Goal: Information Seeking & Learning: Learn about a topic

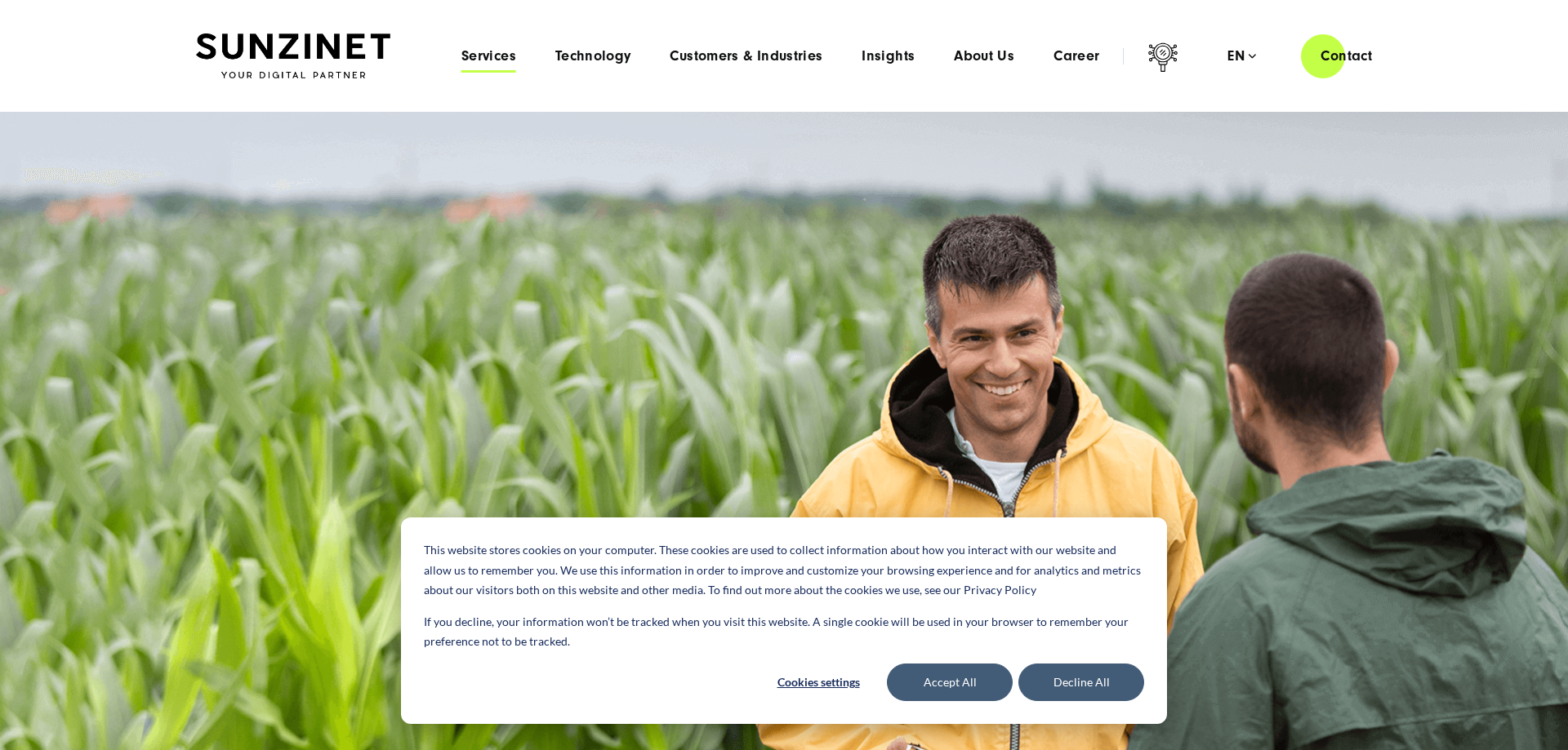
click at [487, 59] on span "Services" at bounding box center [489, 56] width 55 height 16
click at [594, 66] on div "Menu Services Menu Full Service Digital Agency We solve complex challenges and …" at bounding box center [917, 55] width 950 height 47
click at [792, 62] on span "Customers & Industries" at bounding box center [745, 56] width 153 height 16
click at [989, 51] on span "About Us" at bounding box center [984, 56] width 61 height 16
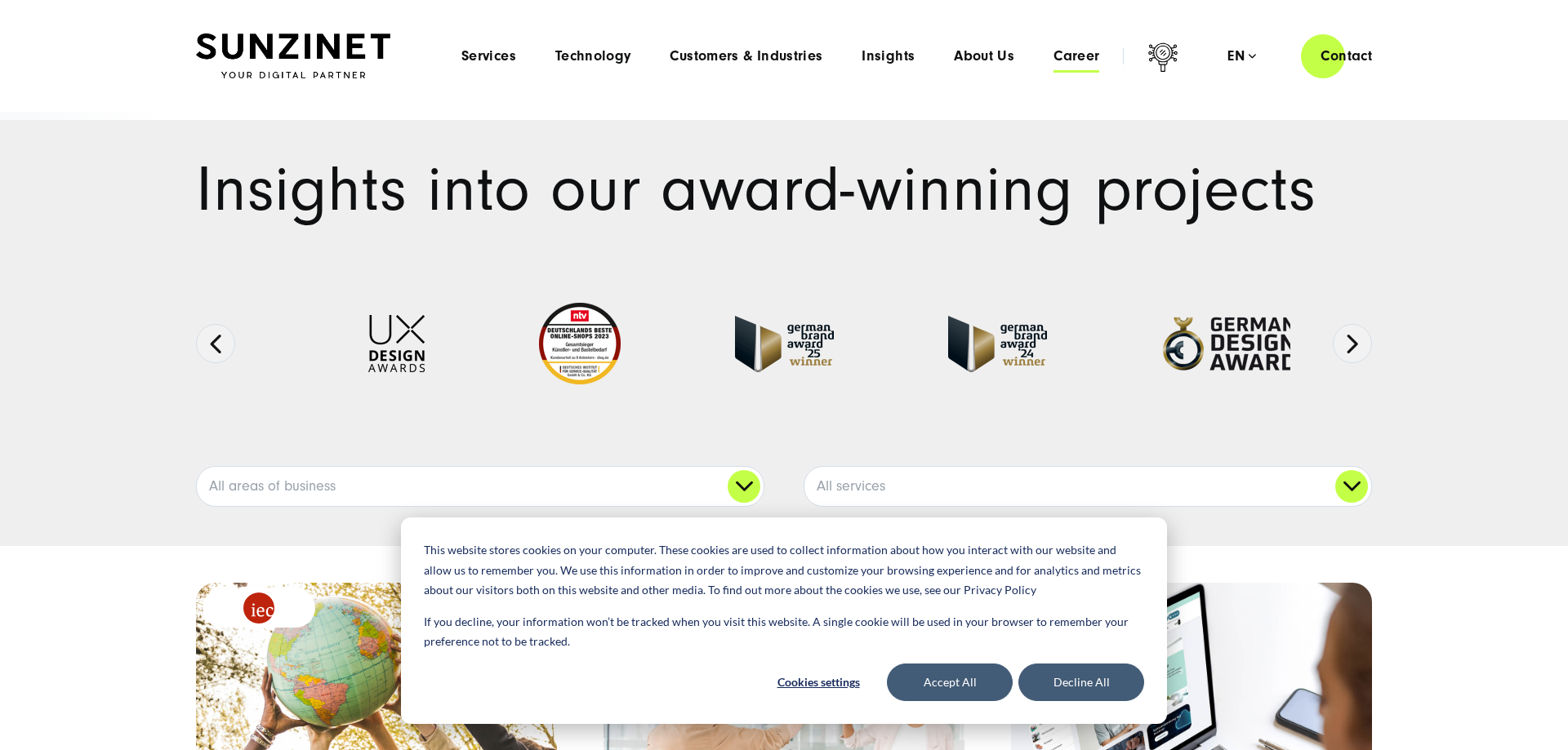
click at [1068, 52] on span "Career" at bounding box center [1076, 56] width 46 height 16
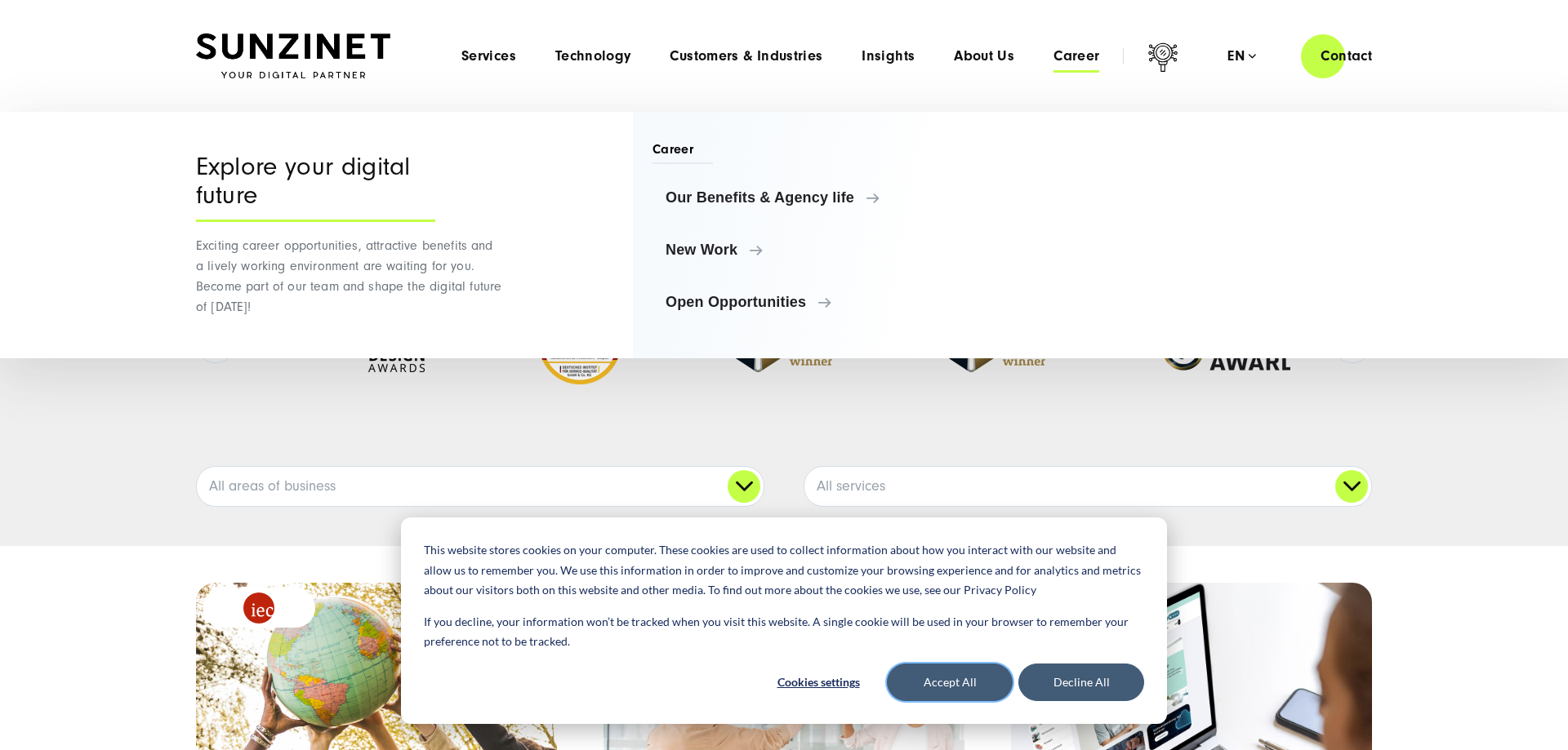
click at [966, 689] on button "Accept All" at bounding box center [949, 683] width 125 height 38
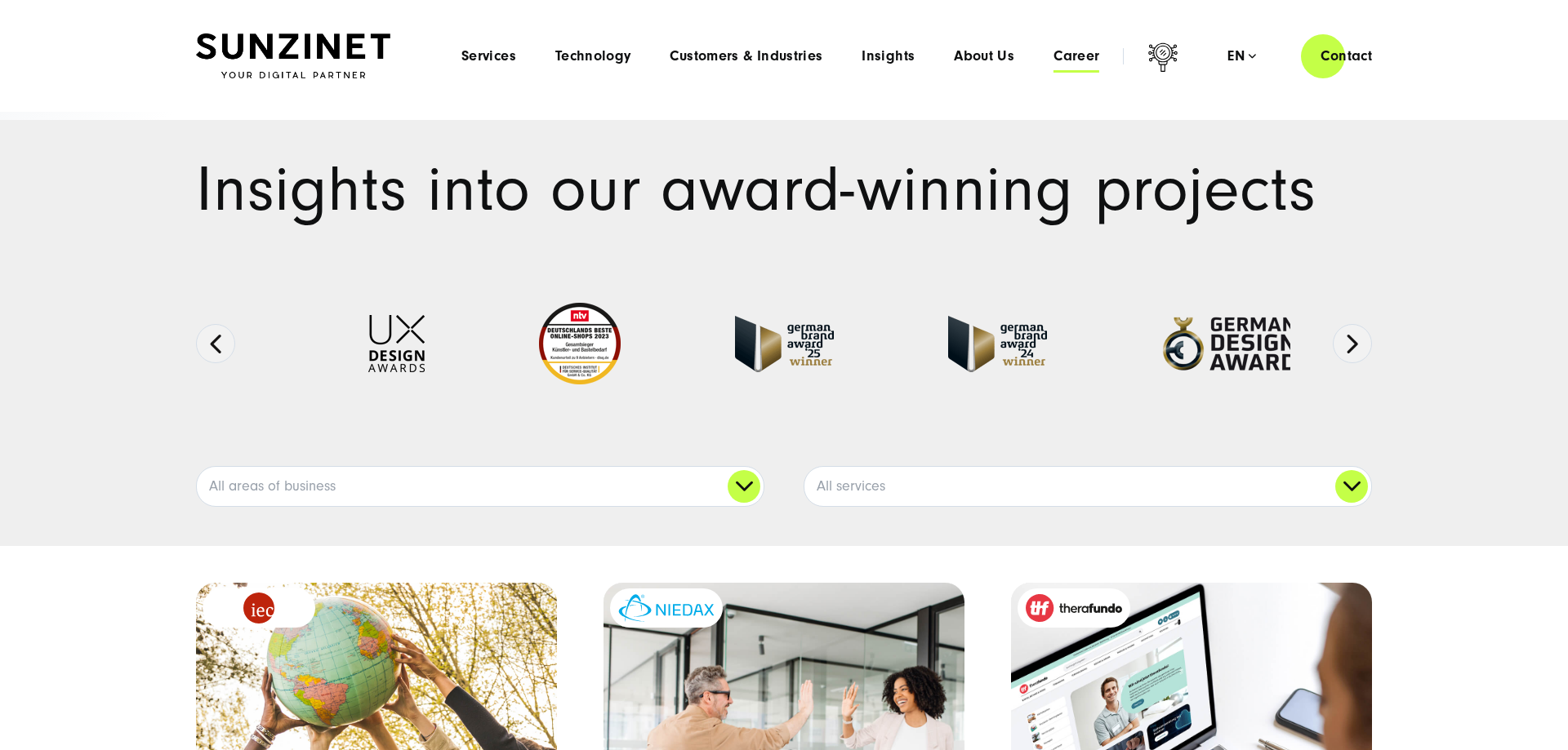
click at [1086, 55] on span "Career" at bounding box center [1076, 56] width 46 height 16
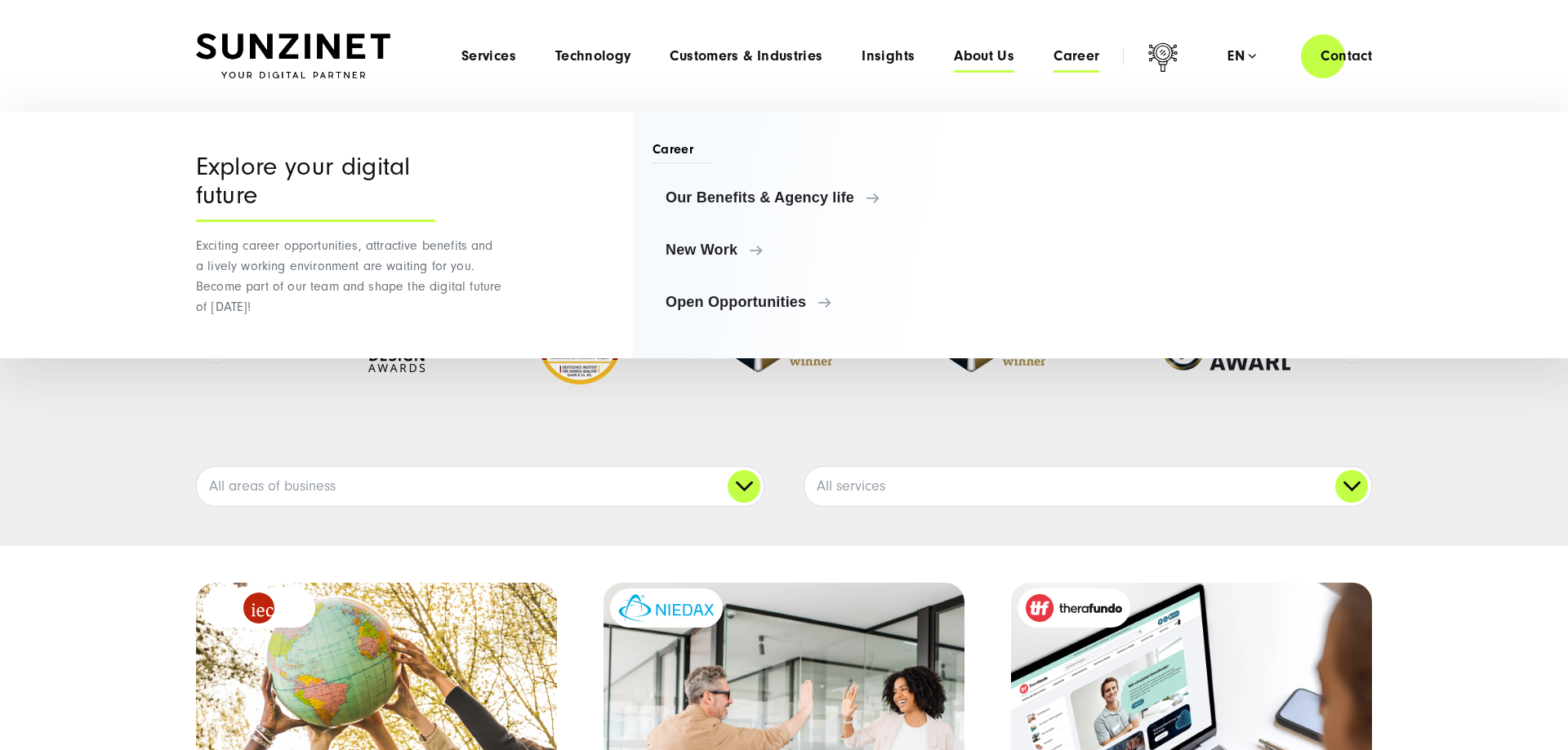
click at [969, 55] on span "About Us" at bounding box center [984, 56] width 61 height 16
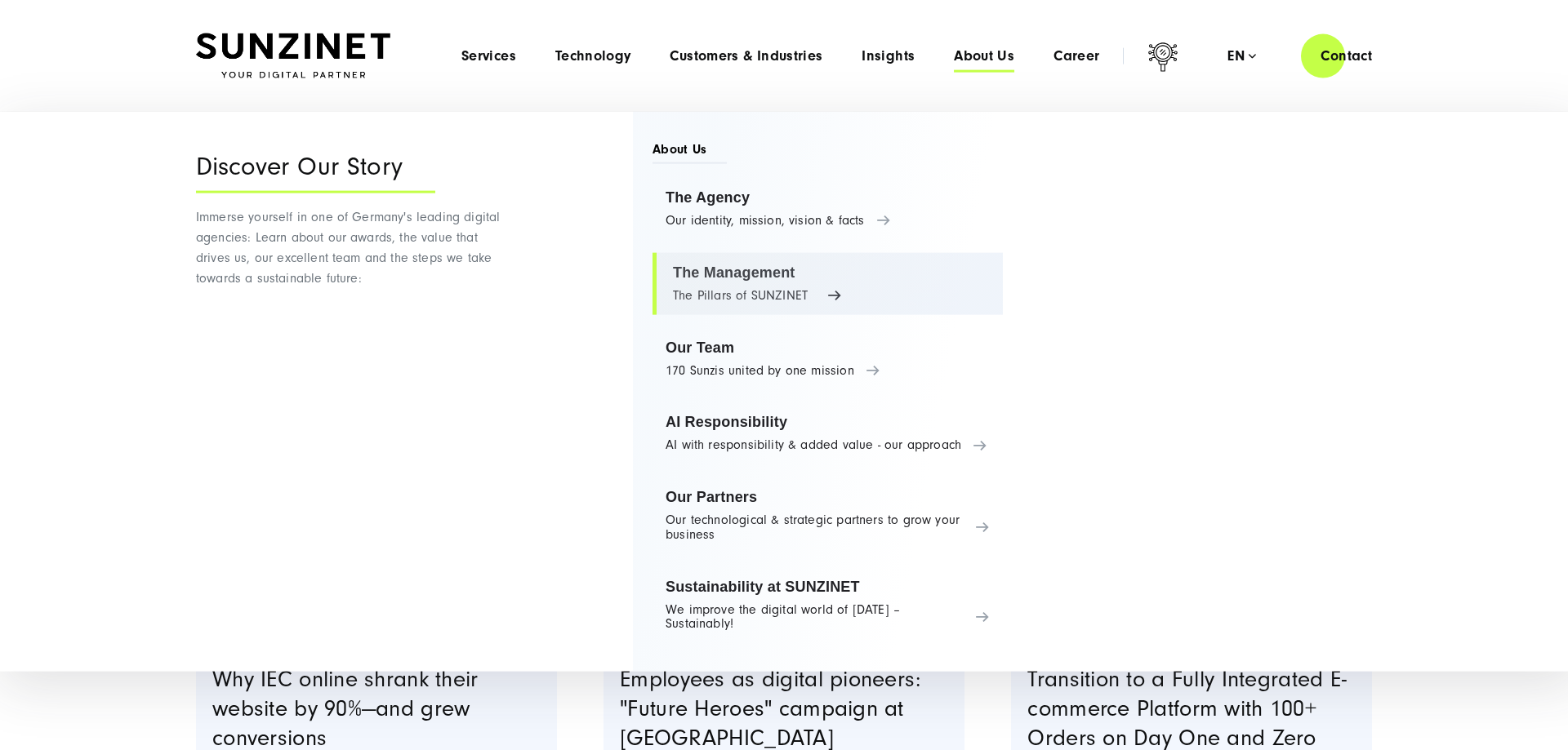
scroll to position [250, 0]
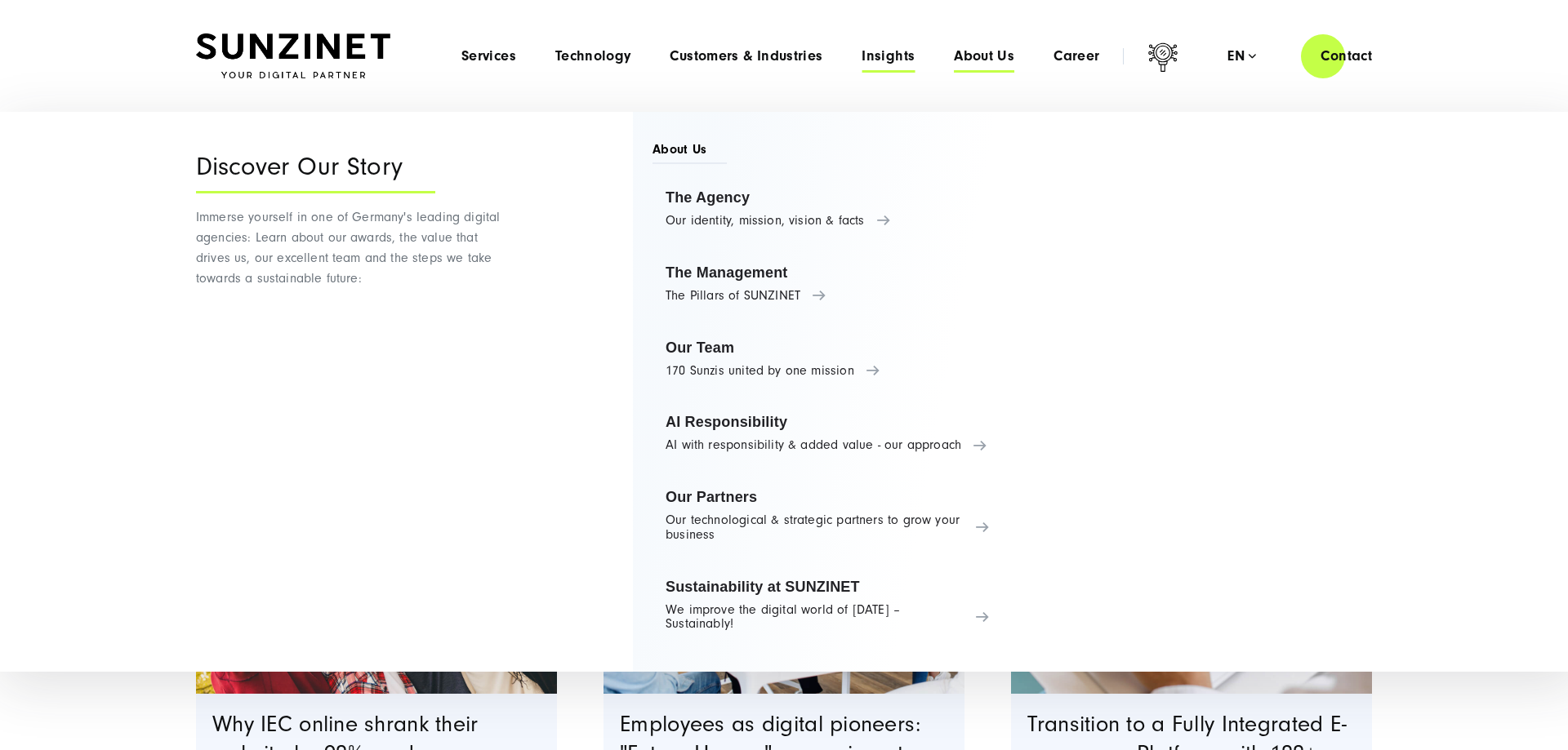
click at [894, 62] on span "Insights" at bounding box center [888, 56] width 53 height 16
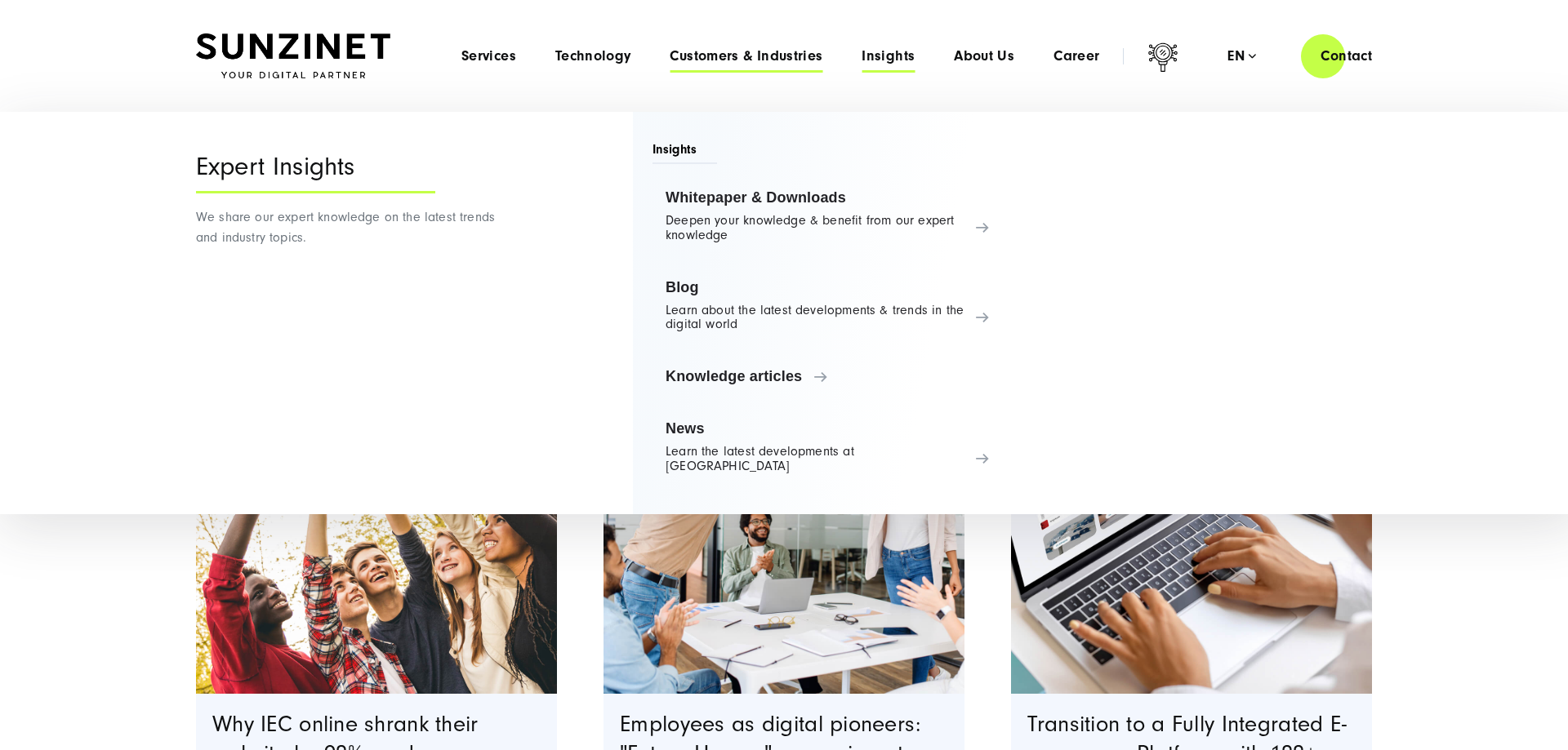
click at [777, 55] on span "Customers & Industries" at bounding box center [745, 56] width 153 height 16
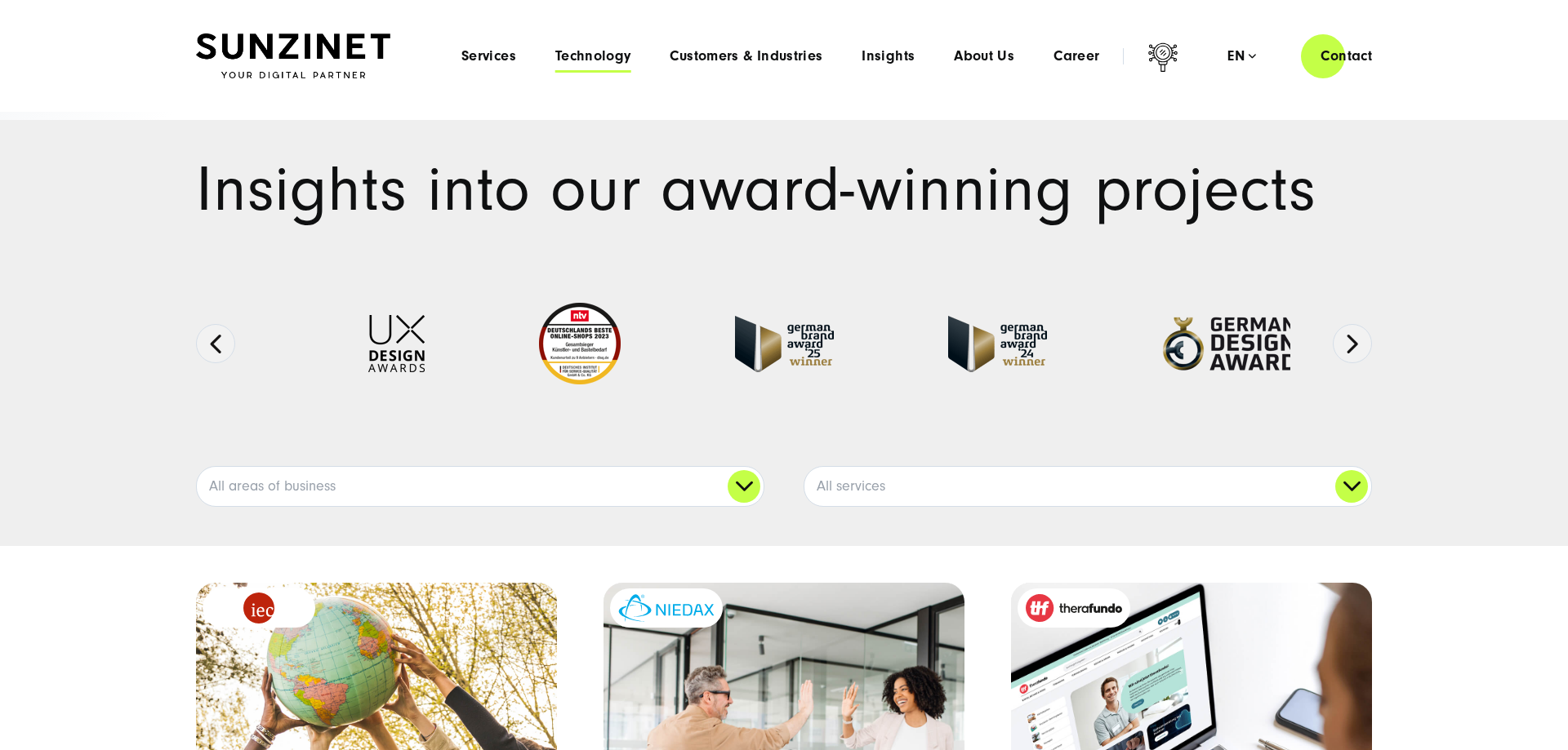
click at [603, 59] on span "Technology" at bounding box center [593, 56] width 76 height 16
click at [477, 58] on span "Services" at bounding box center [489, 56] width 55 height 16
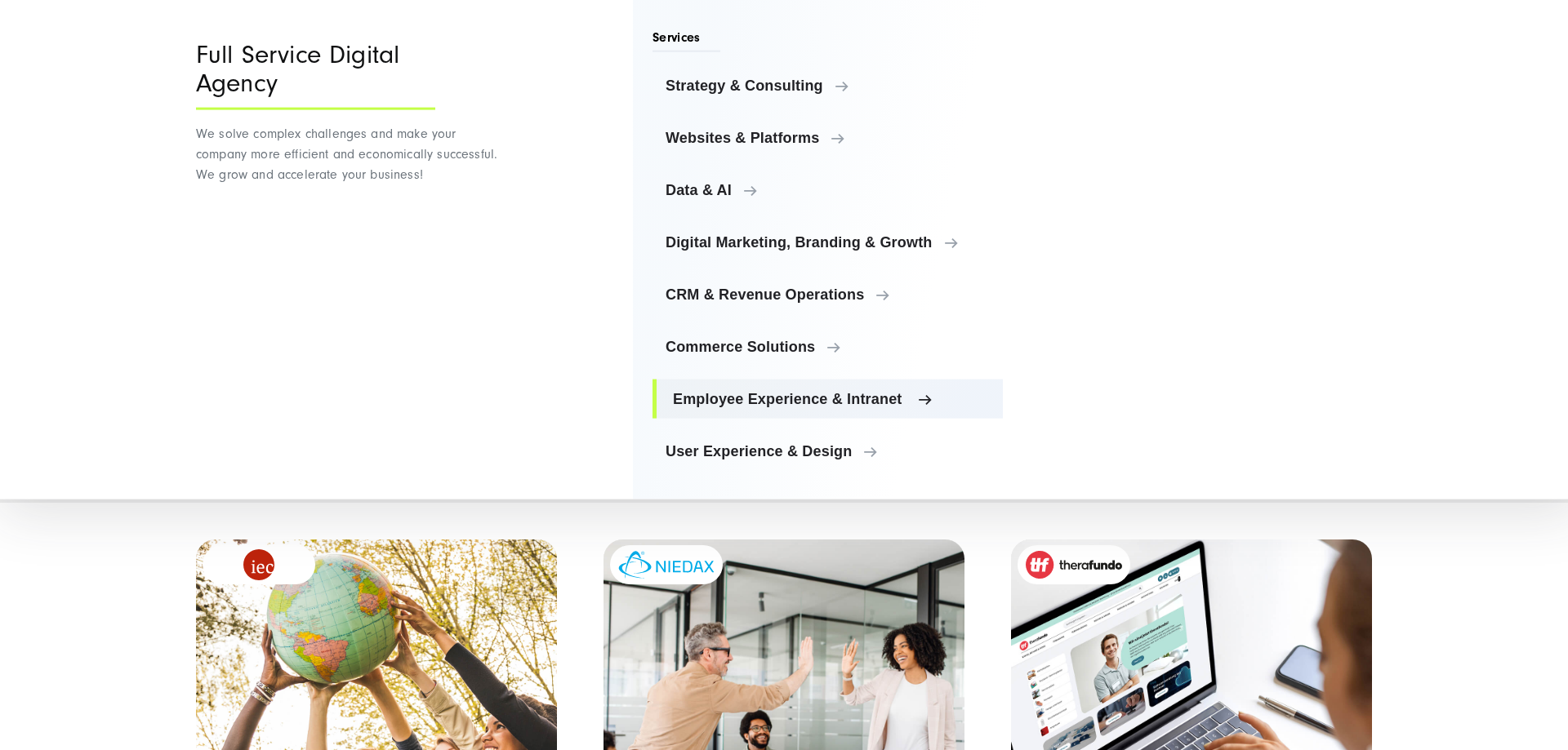
scroll to position [84, 0]
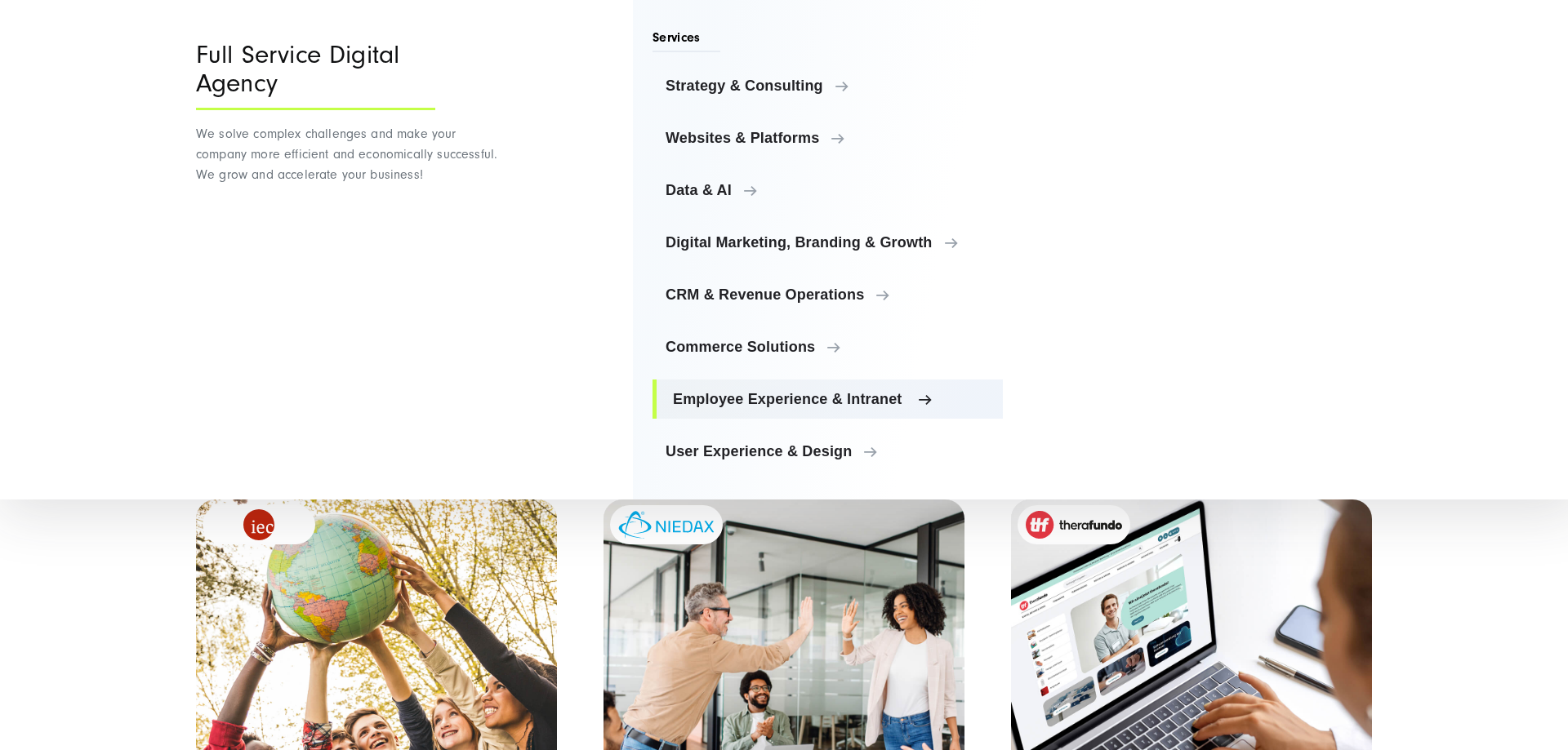
click at [917, 395] on span "Employee Experience & Intranet" at bounding box center [831, 399] width 317 height 16
click at [470, 264] on div "Full Service Digital Agency We solve complex challenges and make your company m…" at bounding box center [349, 250] width 306 height 499
click at [472, 297] on div "Full Service Digital Agency We solve complex challenges and make your company m…" at bounding box center [349, 250] width 306 height 499
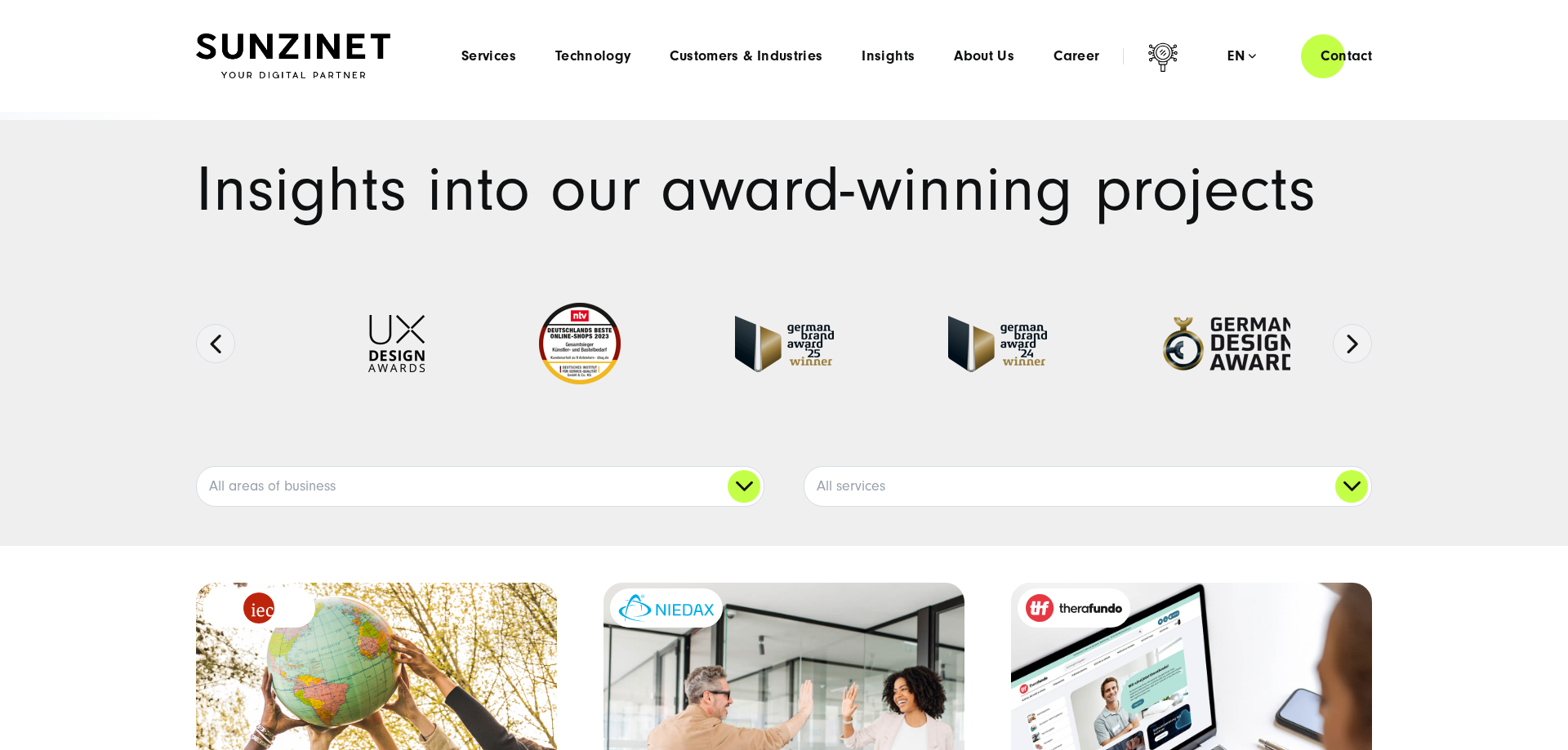
click at [269, 44] on img at bounding box center [293, 56] width 194 height 46
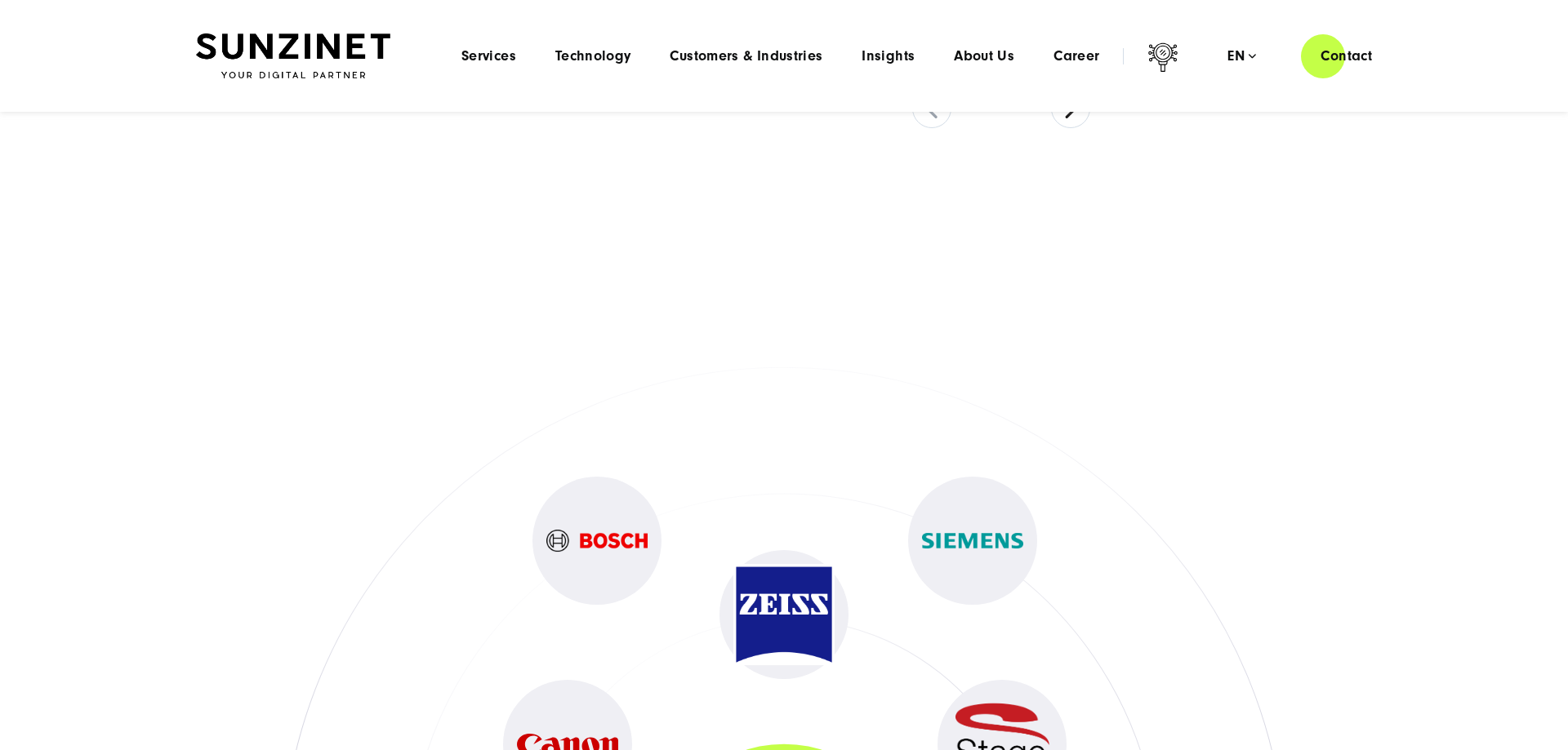
scroll to position [7410, 0]
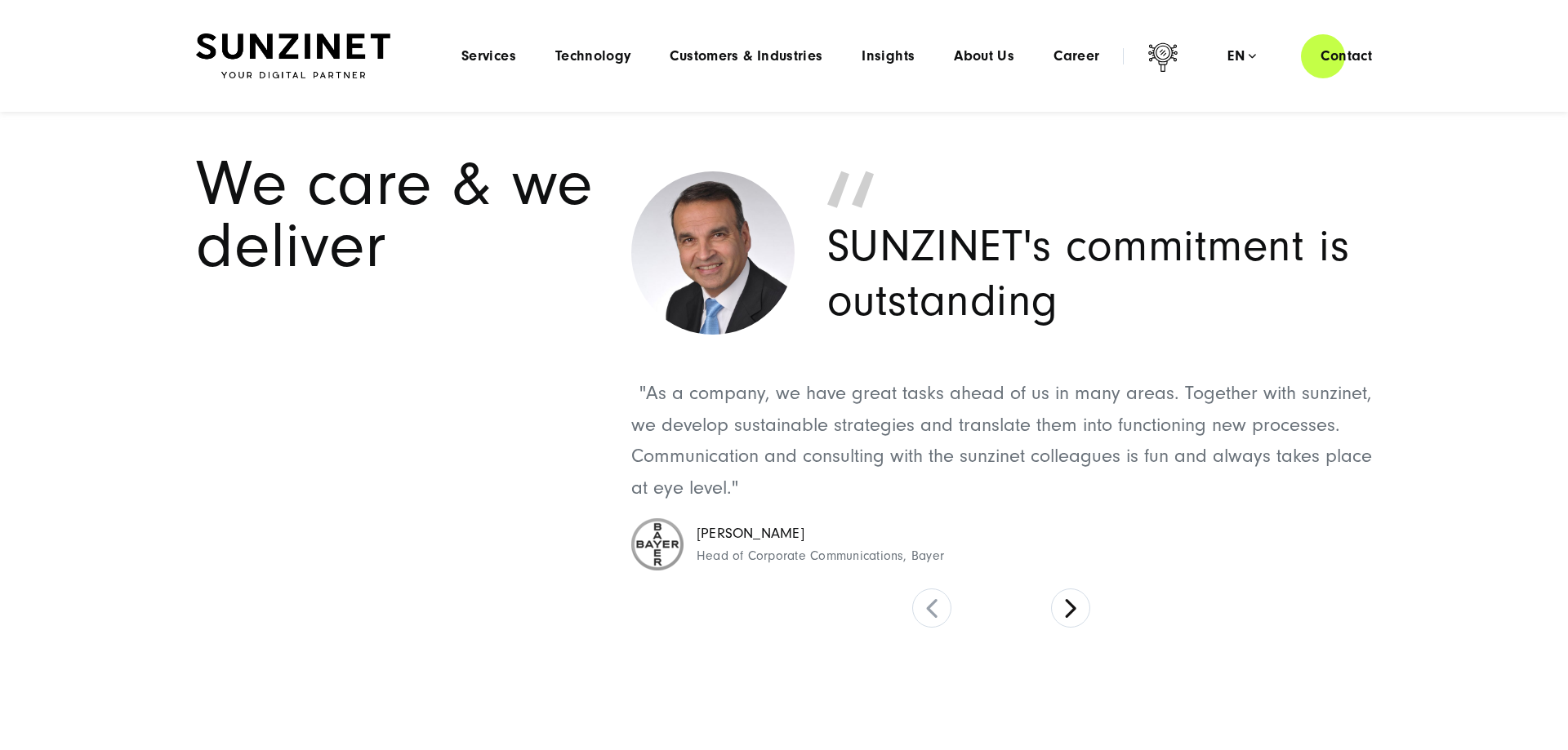
click at [506, 66] on div "Menu Services Menu Full Service Digital Agency We solve complex challenges and …" at bounding box center [917, 55] width 950 height 47
click at [500, 60] on span "Services" at bounding box center [489, 56] width 55 height 16
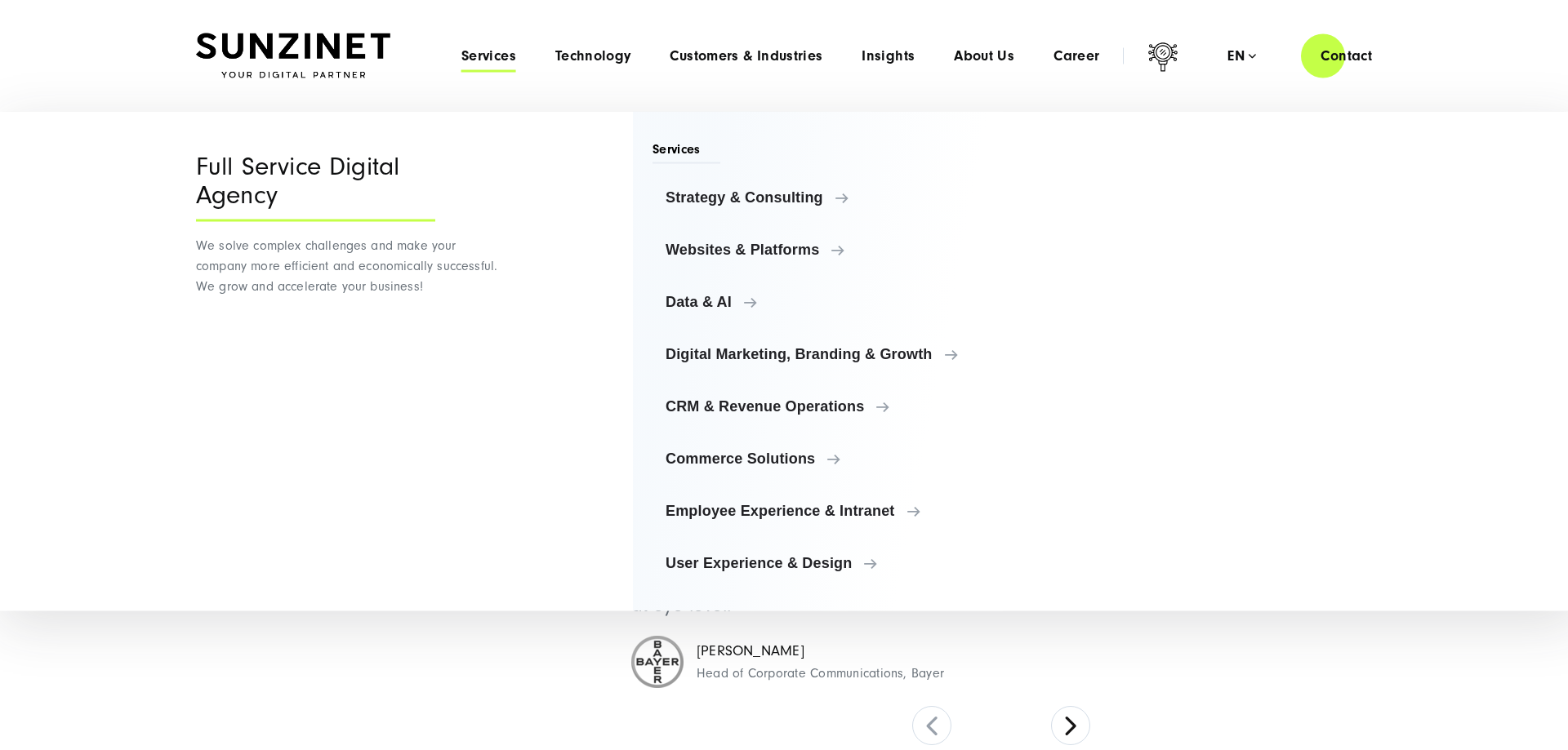
scroll to position [7243, 0]
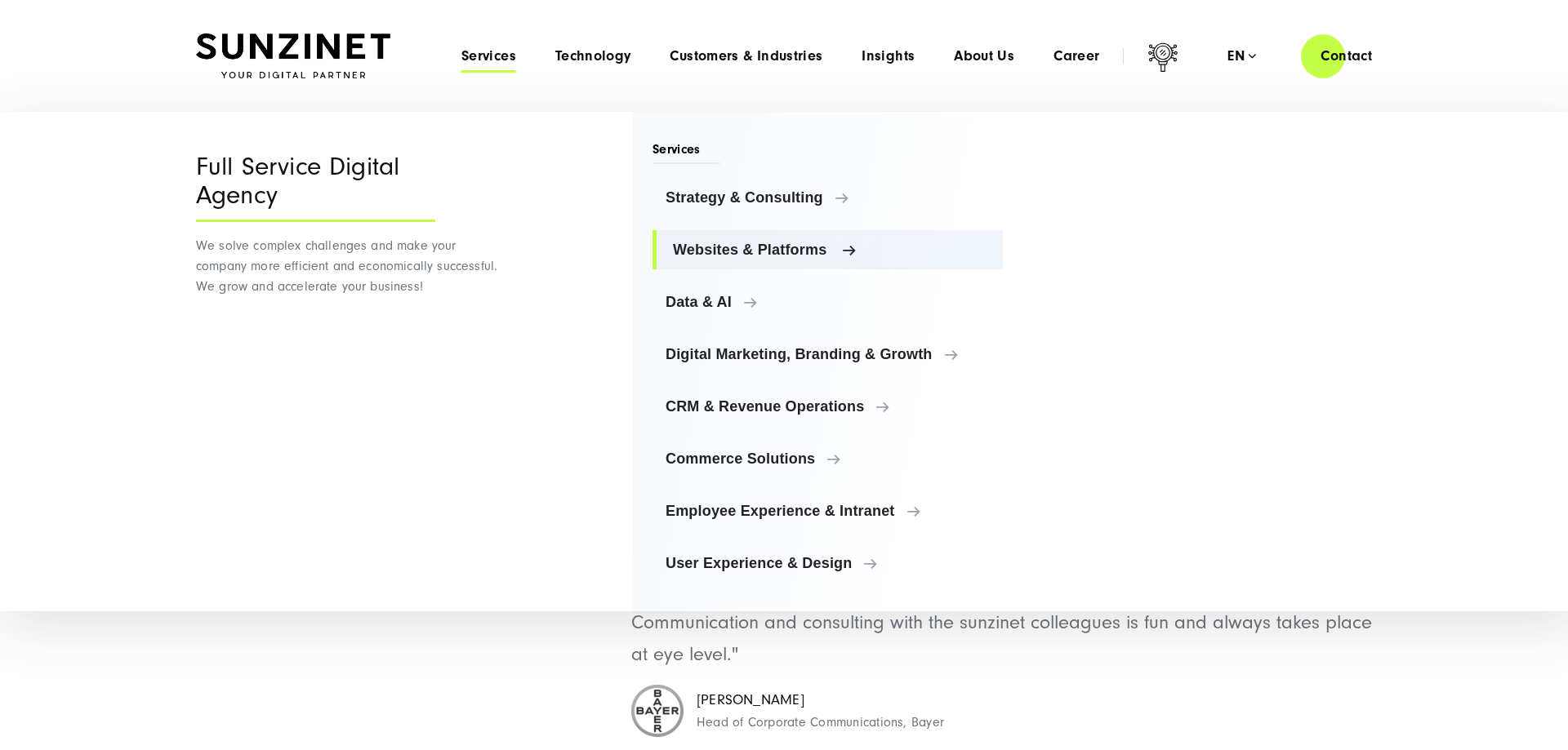
click at [776, 256] on span "Websites & Platforms" at bounding box center [831, 249] width 317 height 16
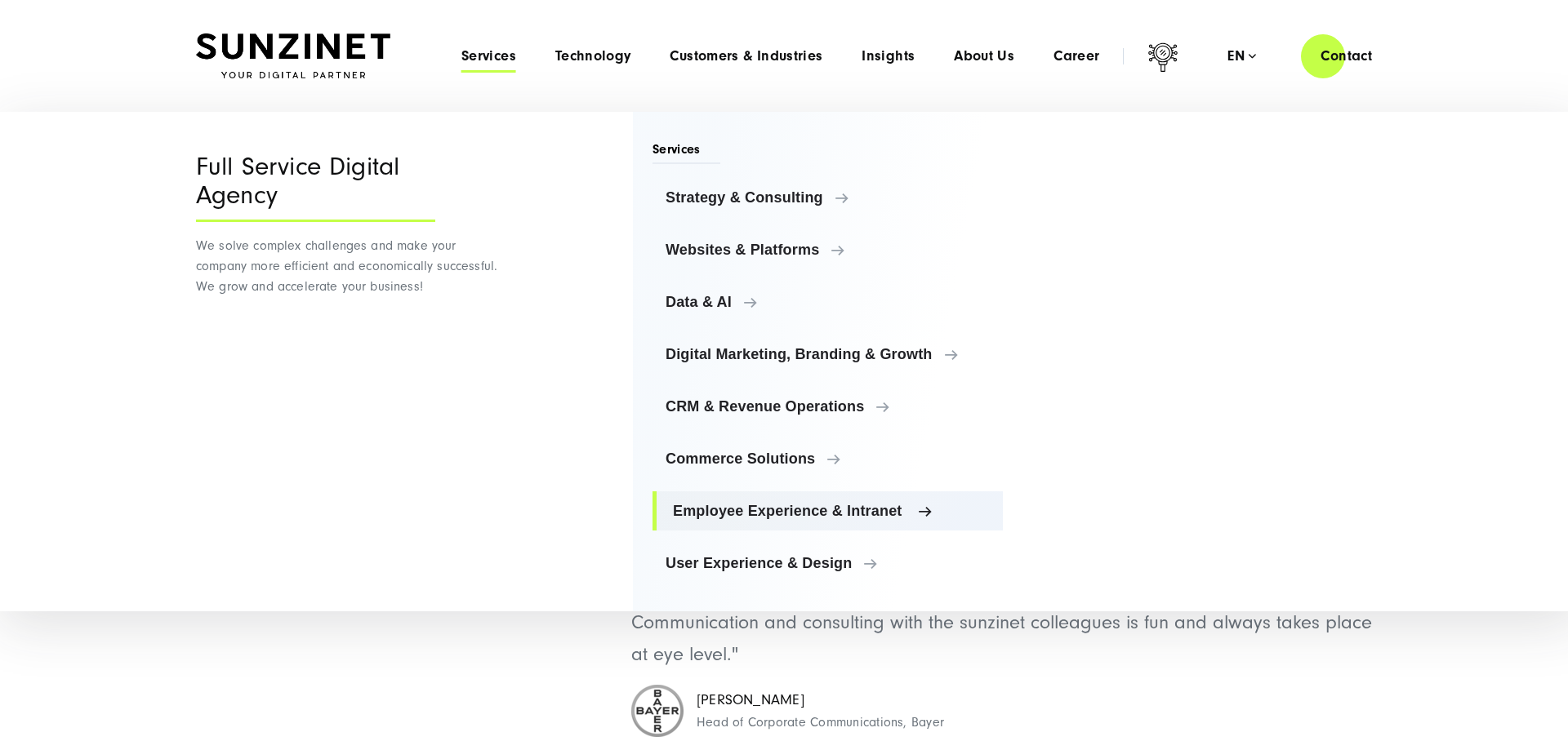
click at [776, 504] on span "Employee Experience & Intranet" at bounding box center [831, 511] width 317 height 16
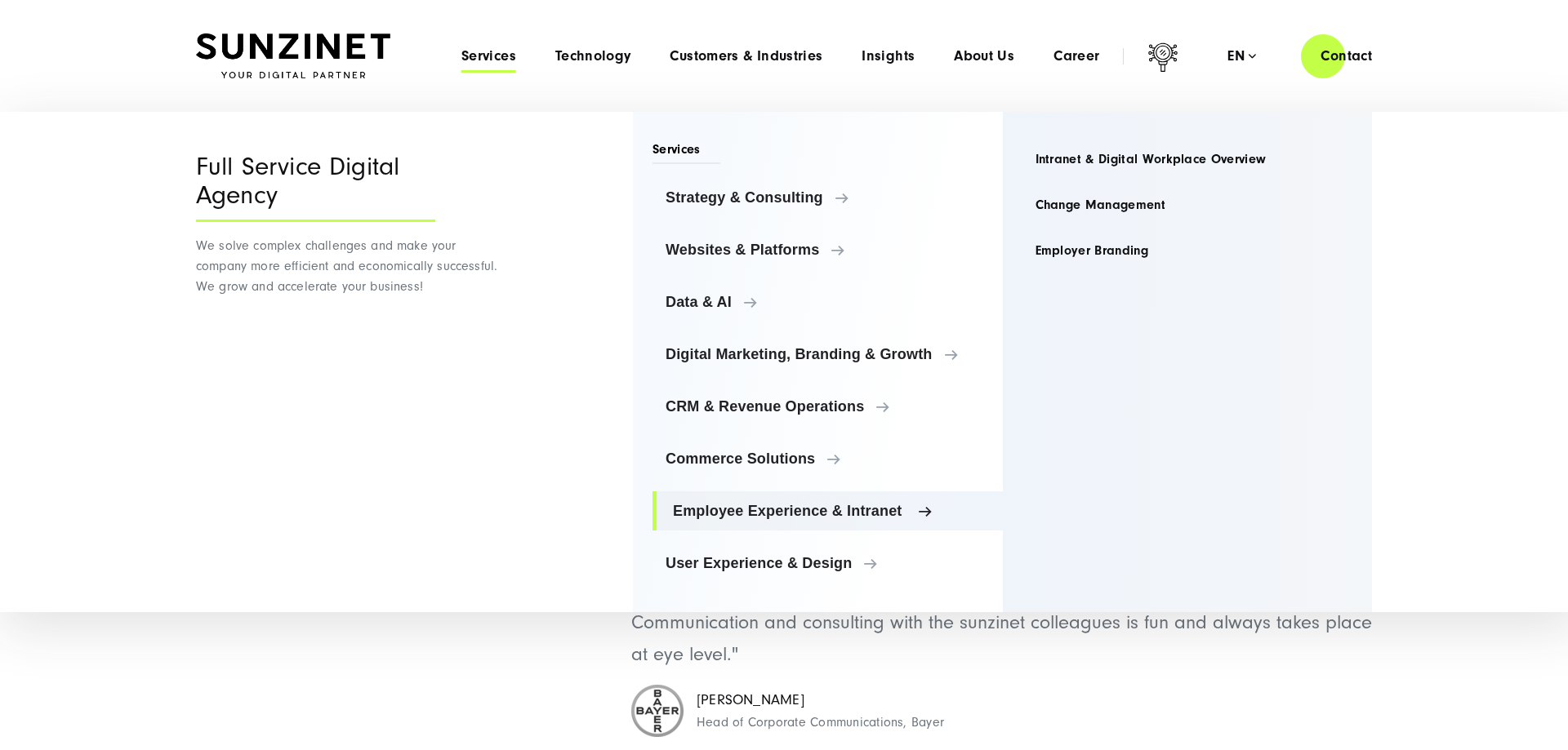
click at [772, 510] on span "Employee Experience & Intranet" at bounding box center [831, 511] width 317 height 16
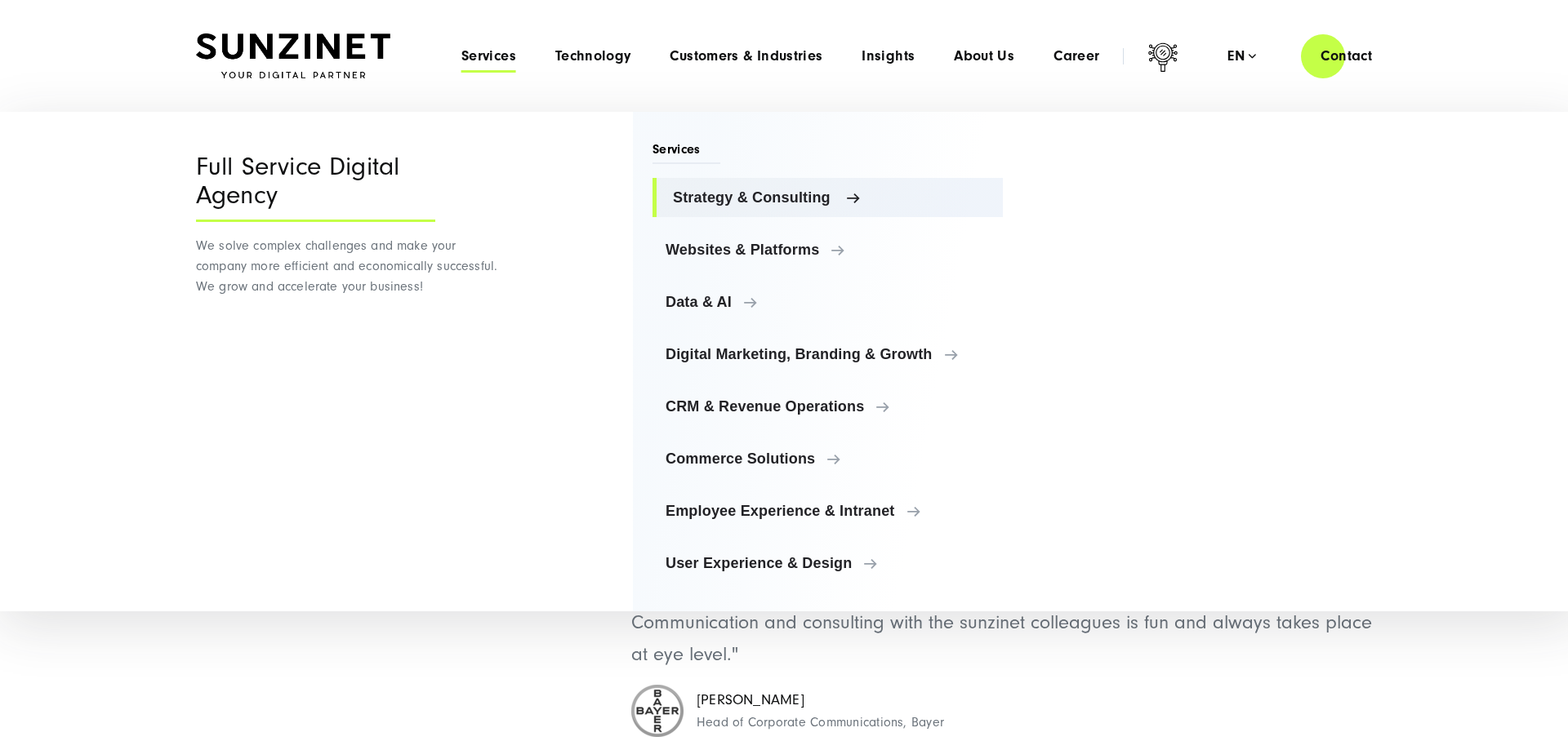
click at [753, 203] on span "Strategy & Consulting" at bounding box center [831, 197] width 317 height 16
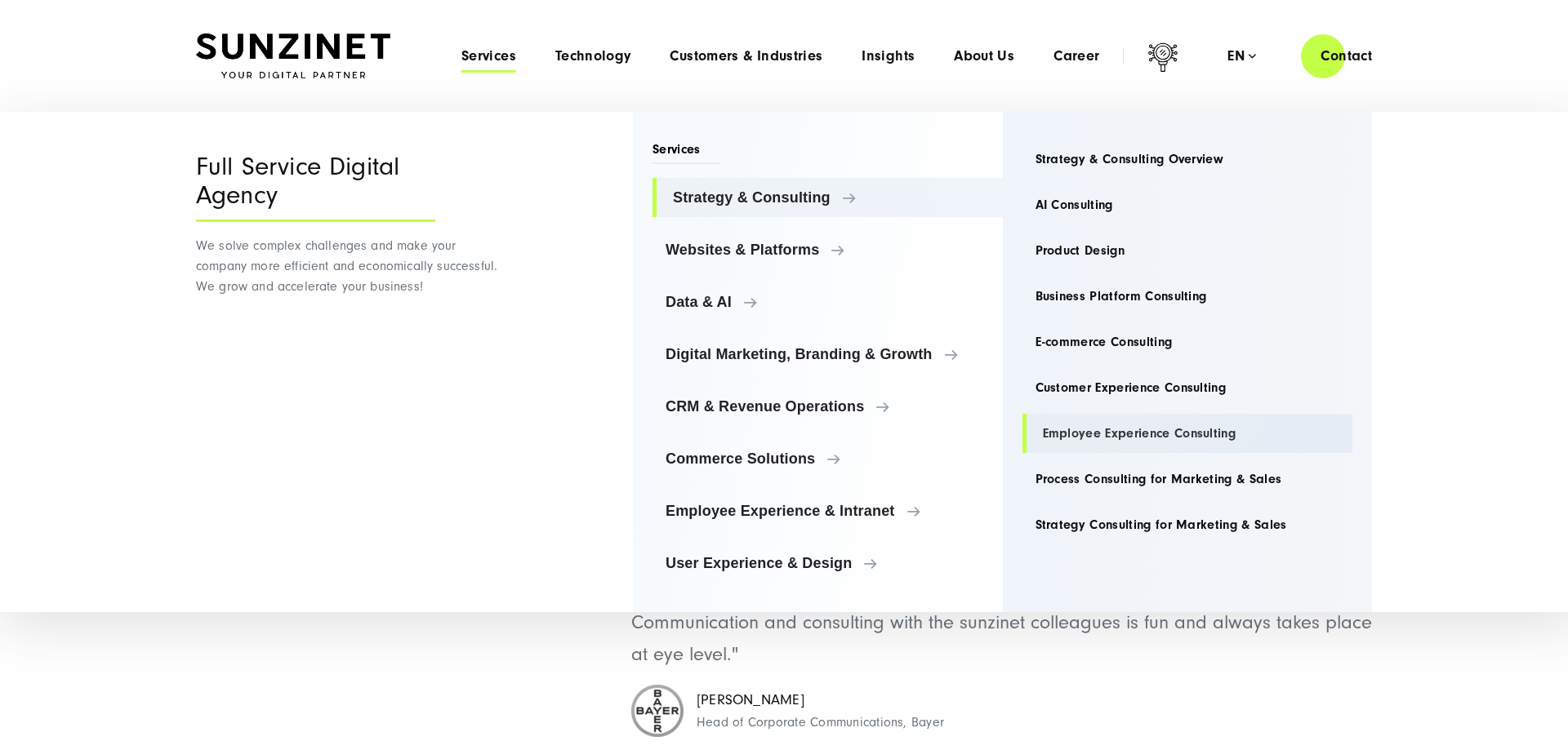
click at [1139, 433] on link "Employee Experience Consulting" at bounding box center [1188, 434] width 331 height 39
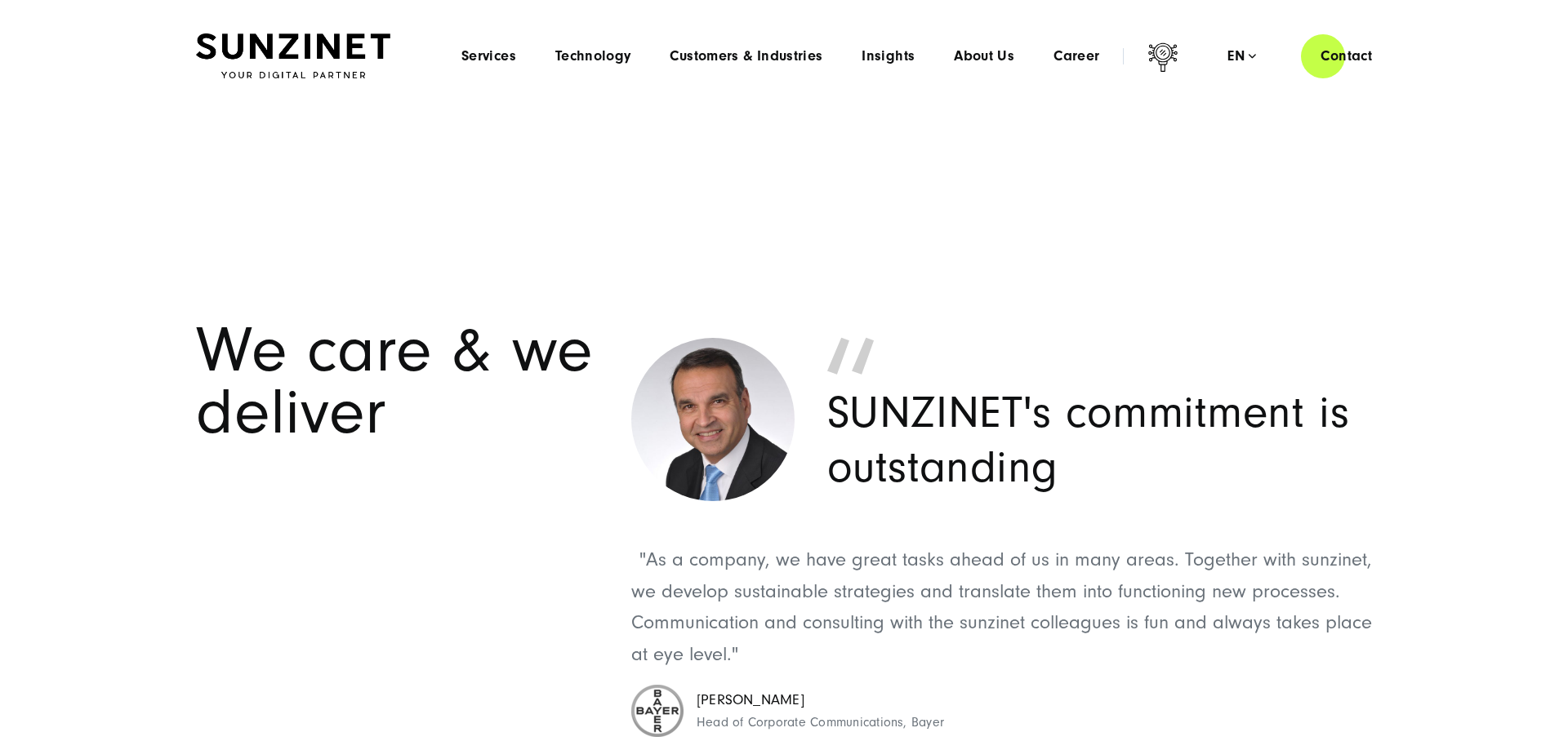
scroll to position [7243, 0]
